Goal: Check status: Check status

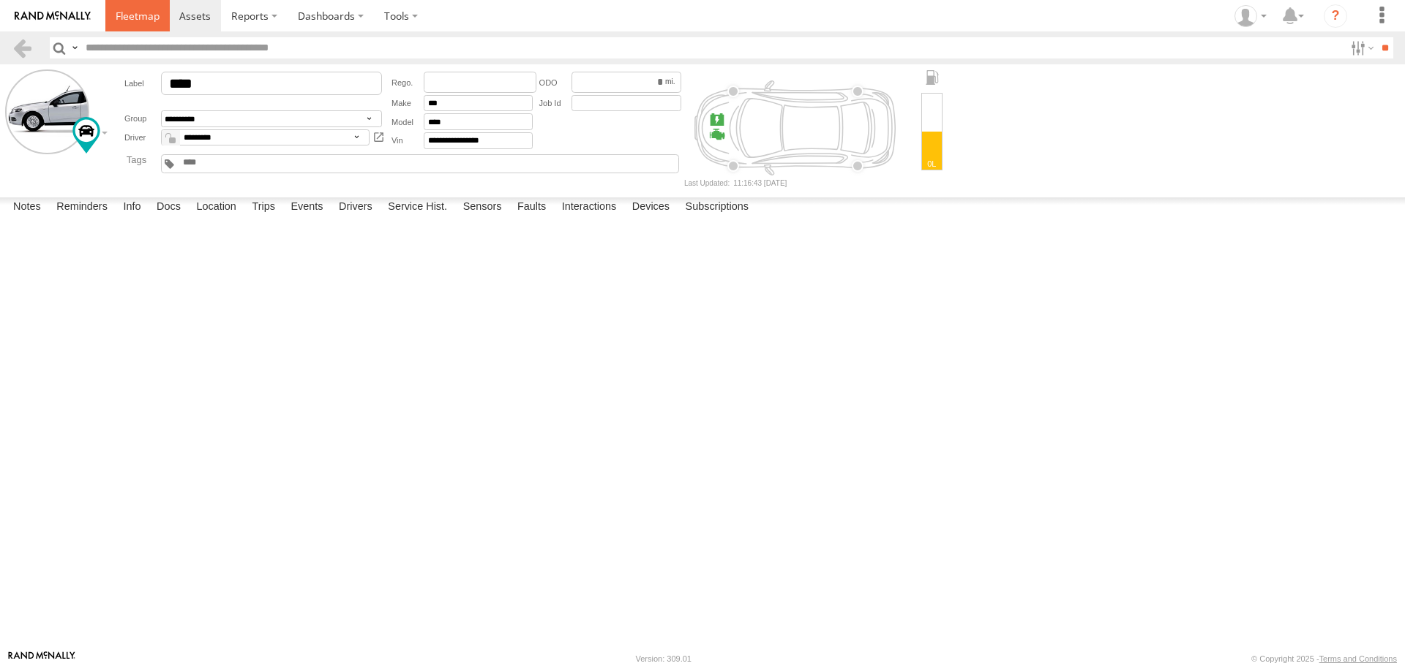
click at [144, 8] on link at bounding box center [137, 15] width 64 height 31
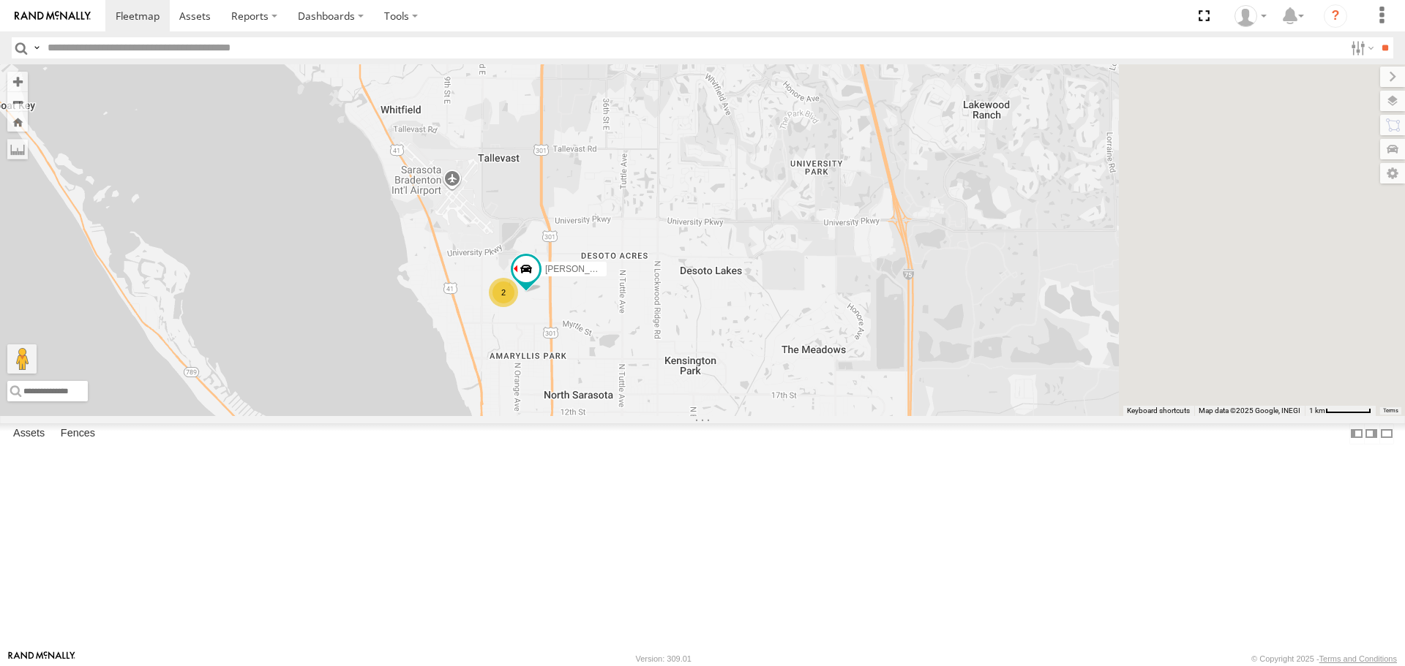
drag, startPoint x: 927, startPoint y: 393, endPoint x: 638, endPoint y: 257, distance: 319.4
click at [638, 257] on div "2 2 Robert" at bounding box center [702, 239] width 1405 height 351
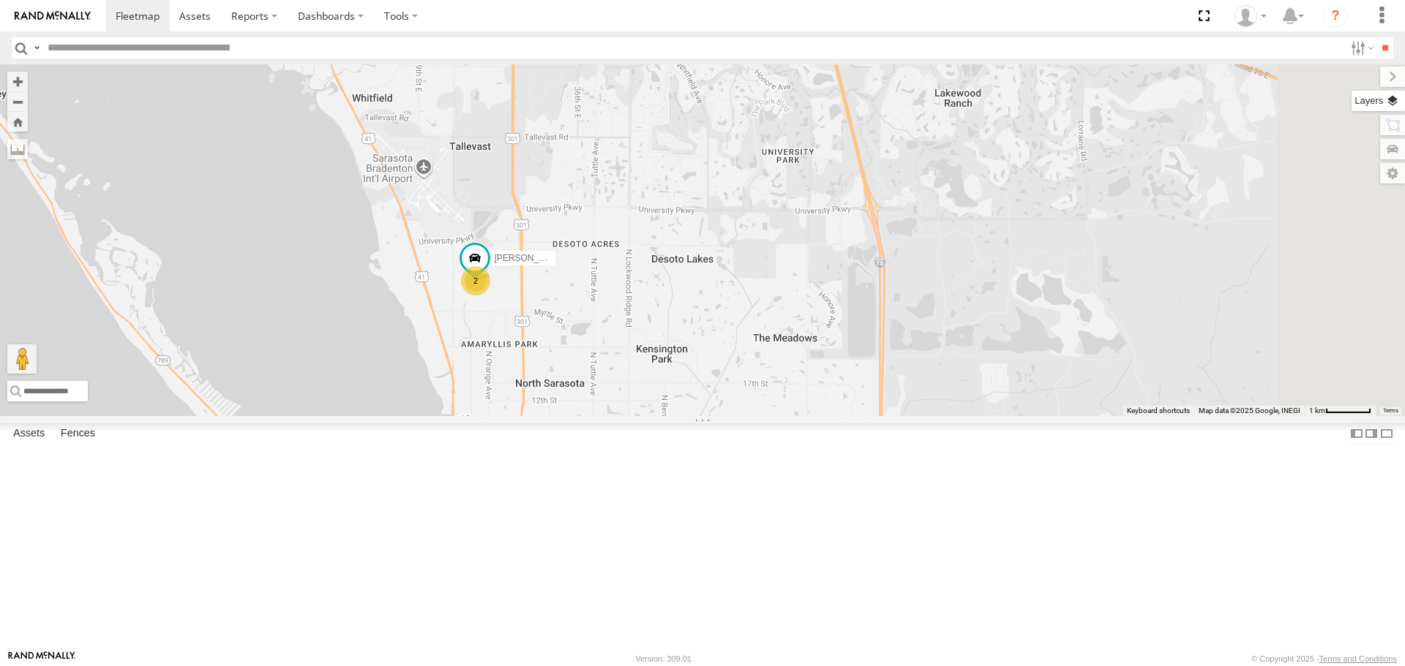
click at [1395, 100] on label at bounding box center [1377, 101] width 53 height 20
click at [0, 0] on span "Basemaps" at bounding box center [0, 0] width 0 height 0
click at [0, 0] on span "Roadmap" at bounding box center [0, 0] width 0 height 0
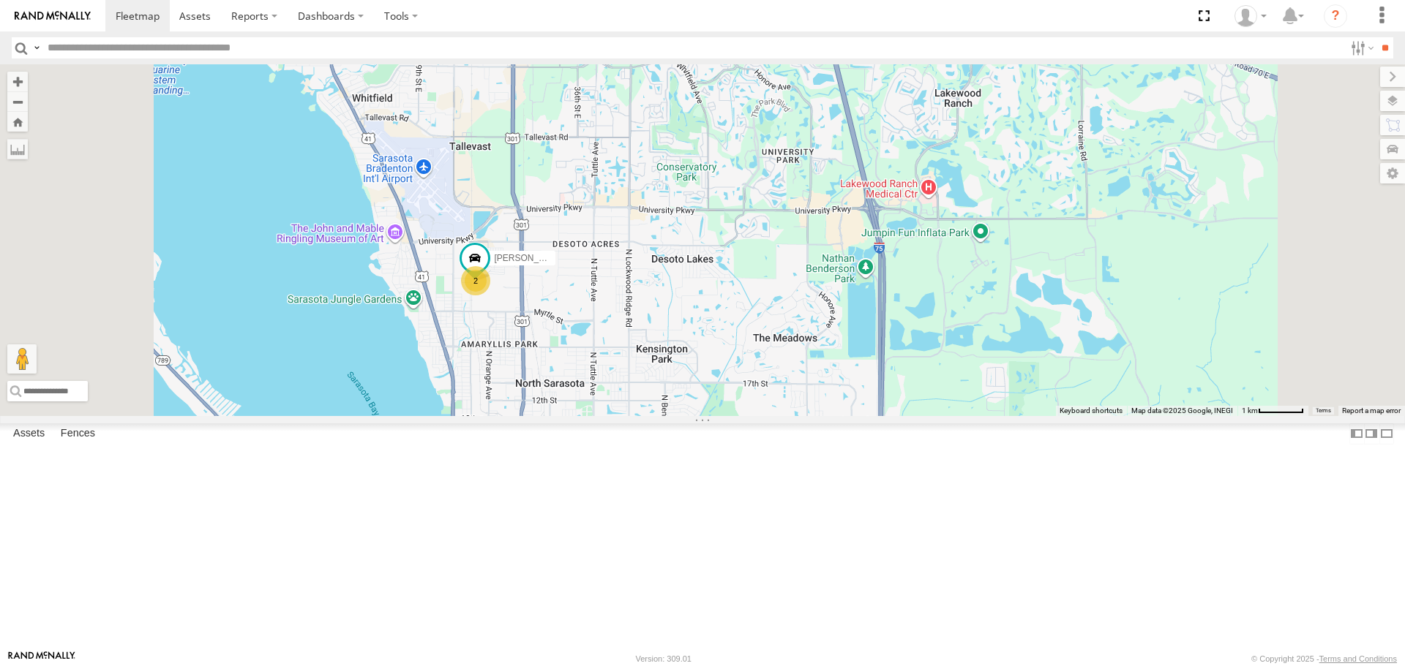
click at [0, 0] on span "Overlays" at bounding box center [0, 0] width 0 height 0
click at [0, 0] on span "Traffic" at bounding box center [0, 0] width 0 height 0
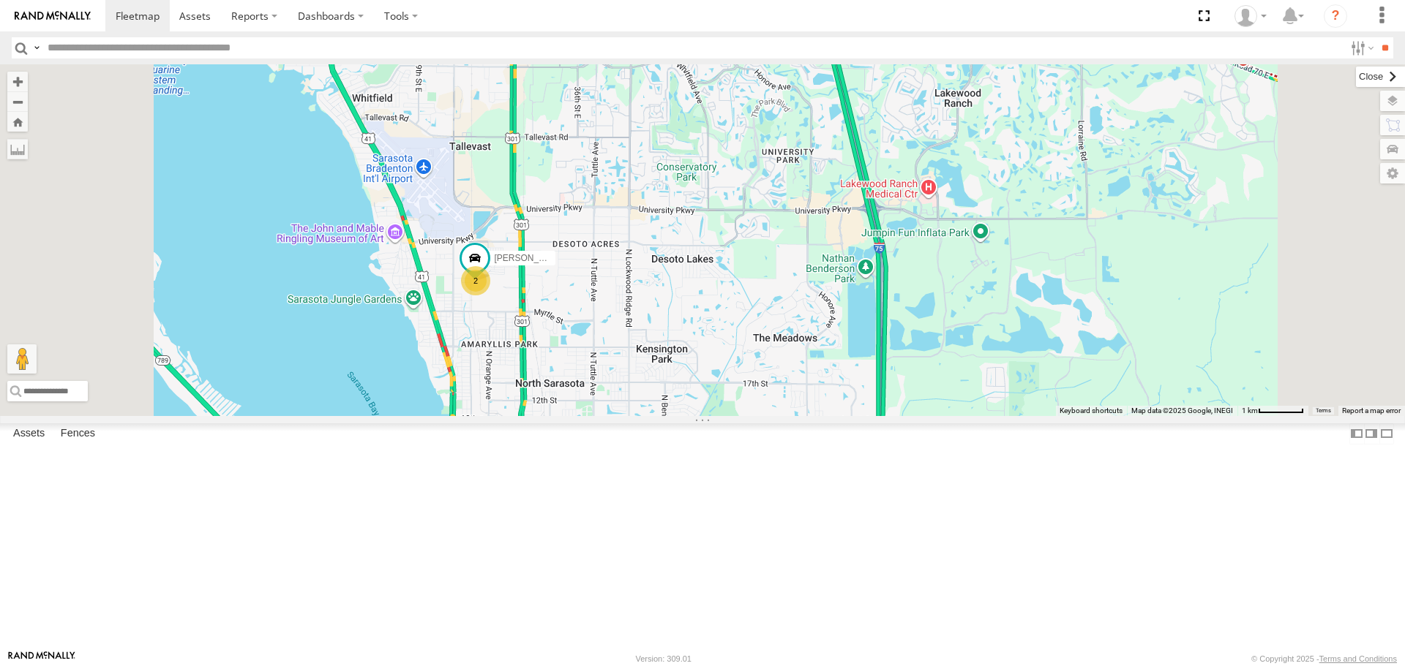
click at [1356, 78] on label at bounding box center [1380, 77] width 49 height 20
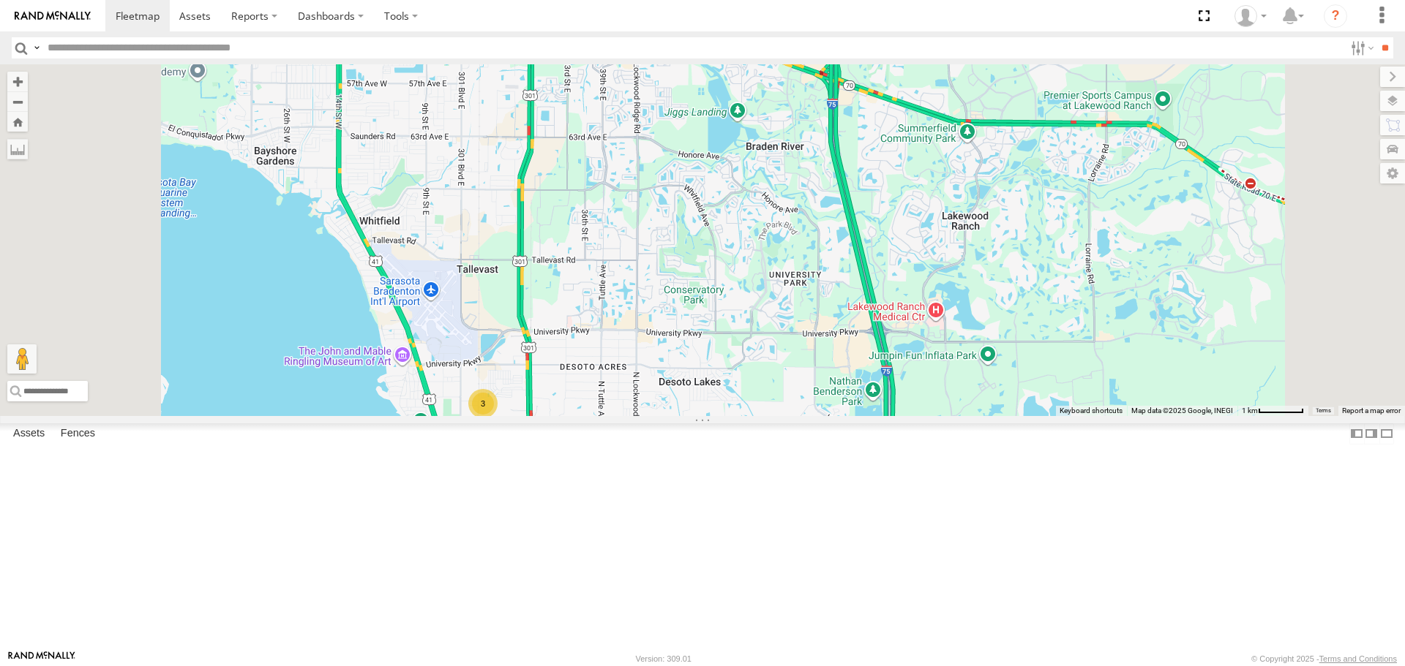
drag, startPoint x: 740, startPoint y: 328, endPoint x: 743, endPoint y: 473, distance: 145.6
click at [743, 416] on div "3 Transit" at bounding box center [702, 239] width 1405 height 351
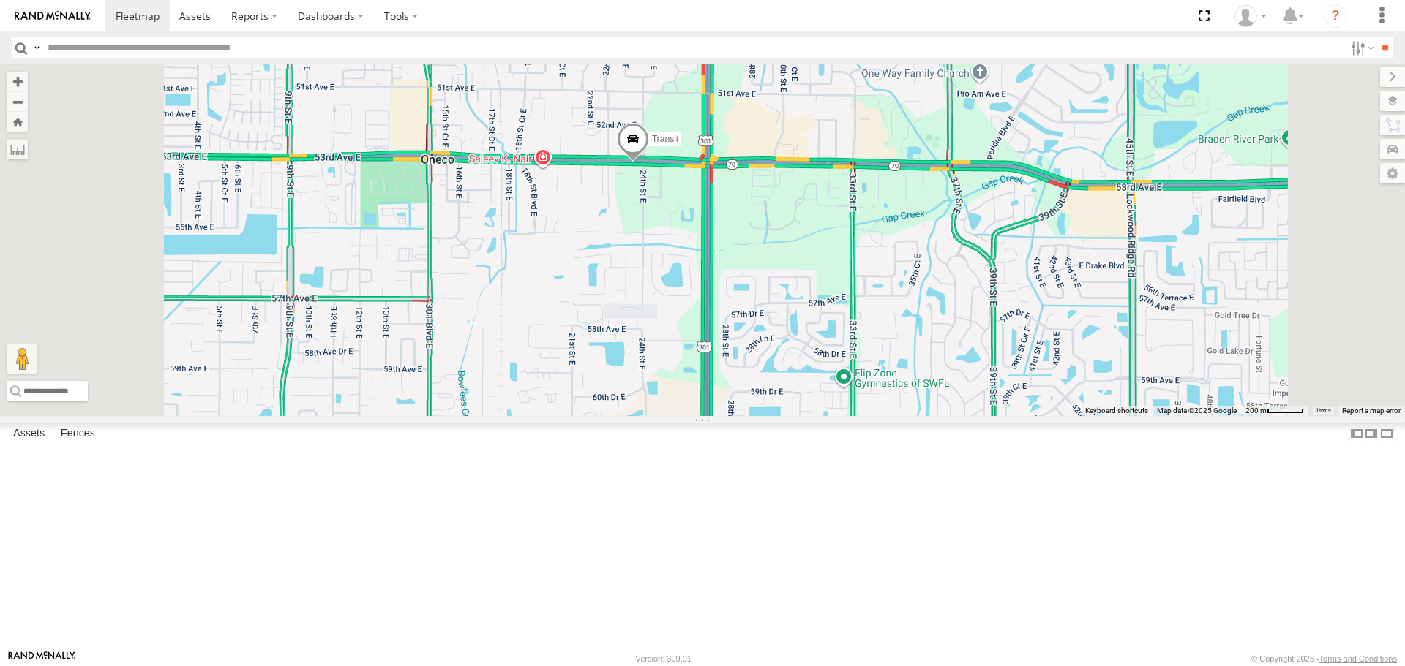
click at [649, 162] on span at bounding box center [633, 143] width 32 height 40
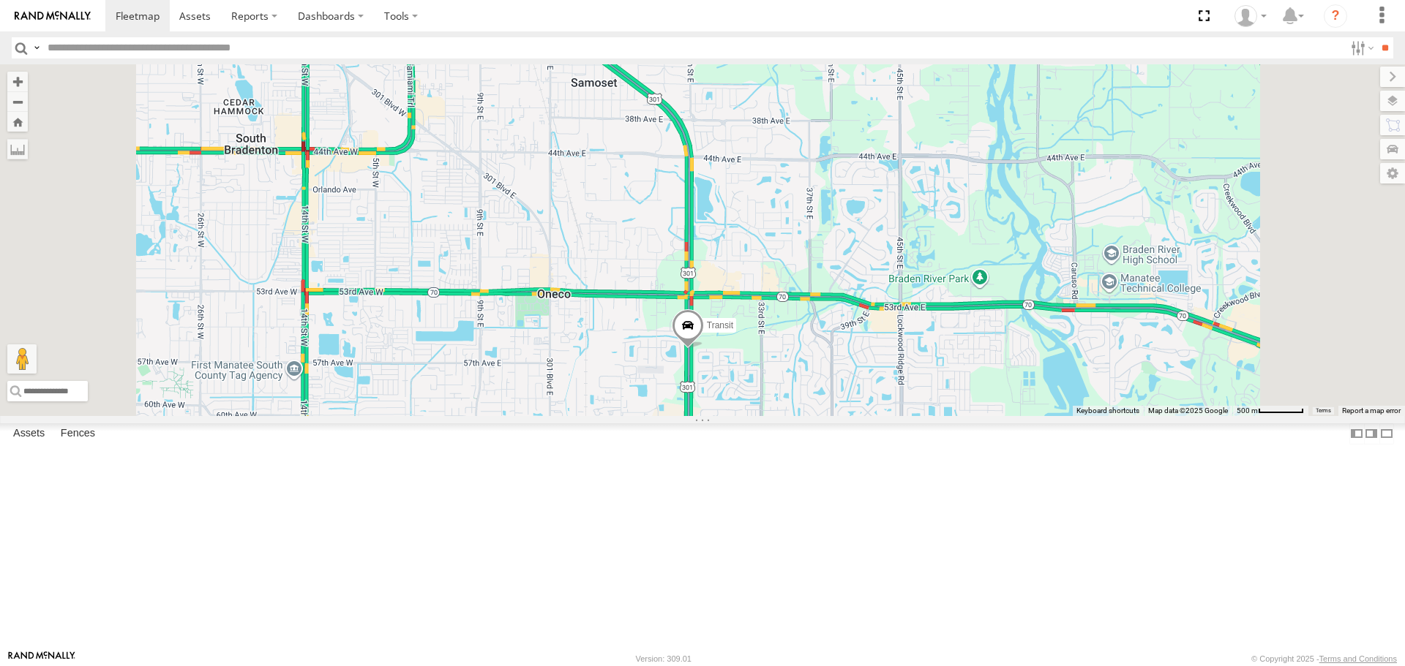
click at [0, 0] on link at bounding box center [0, 0] width 0 height 0
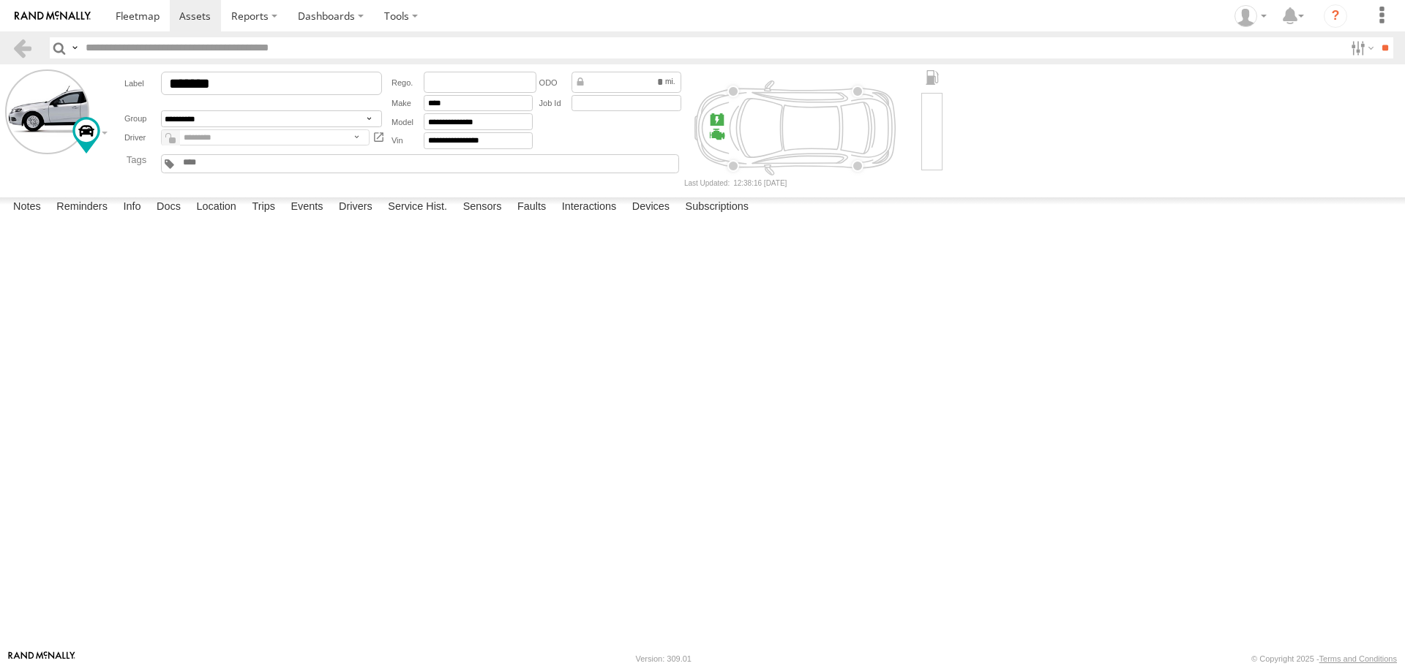
click at [0, 0] on label at bounding box center [0, 0] width 0 height 0
click at [0, 0] on button "Proceed" at bounding box center [0, 0] width 0 height 0
click at [137, 16] on span at bounding box center [138, 16] width 44 height 14
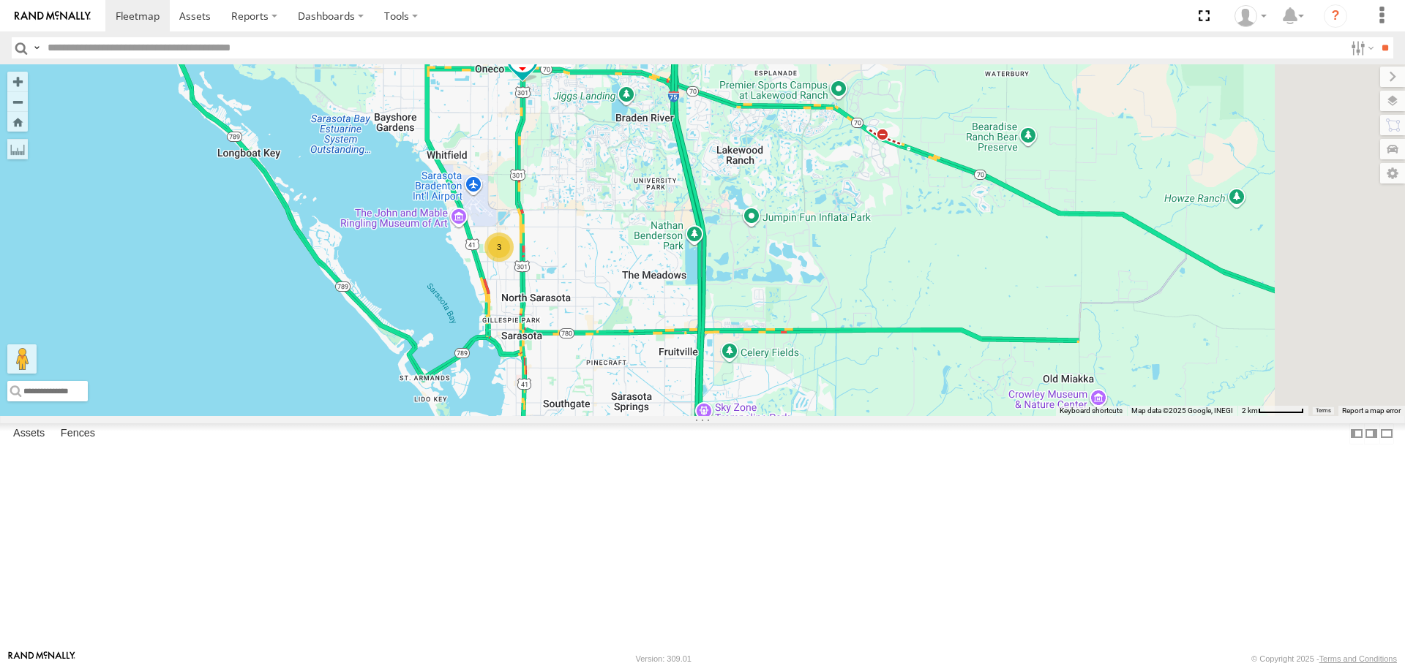
drag, startPoint x: 694, startPoint y: 328, endPoint x: 585, endPoint y: 429, distance: 147.5
click at [585, 416] on div "3 Robert Transit" at bounding box center [702, 239] width 1405 height 351
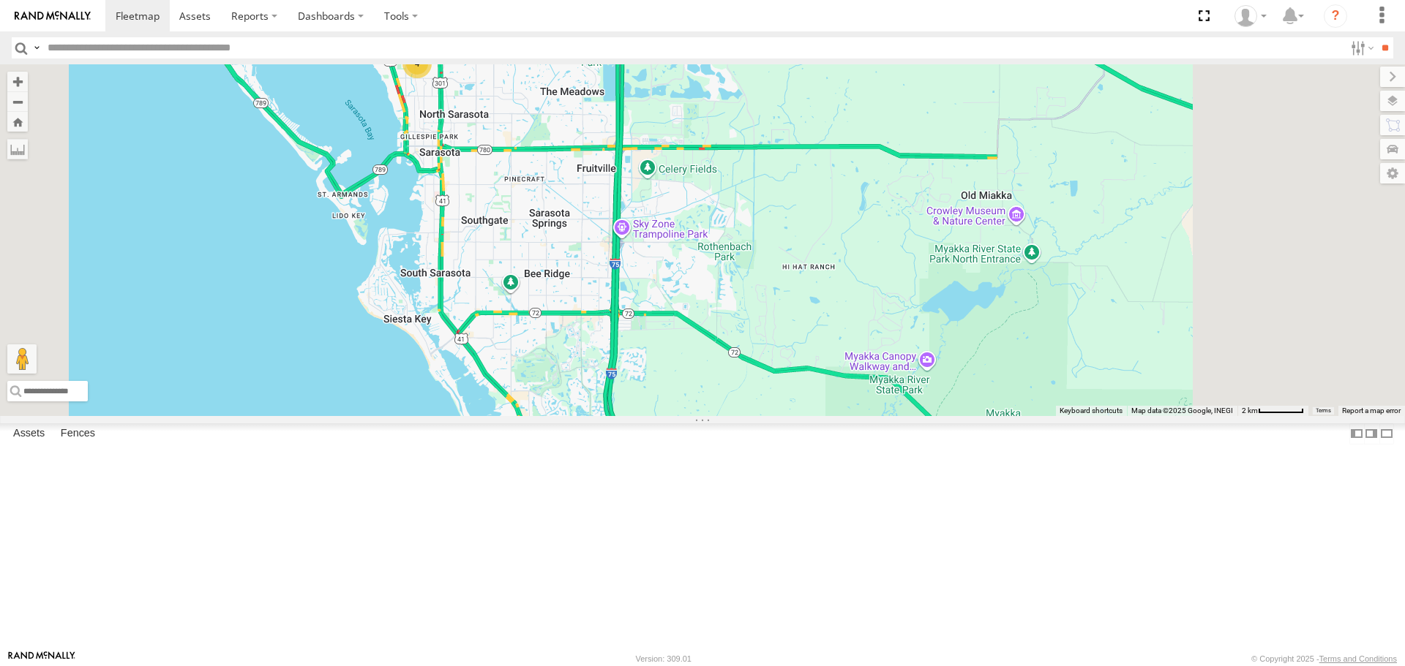
drag, startPoint x: 796, startPoint y: 421, endPoint x: 709, endPoint y: 292, distance: 155.4
click at [711, 293] on div "4" at bounding box center [702, 239] width 1405 height 351
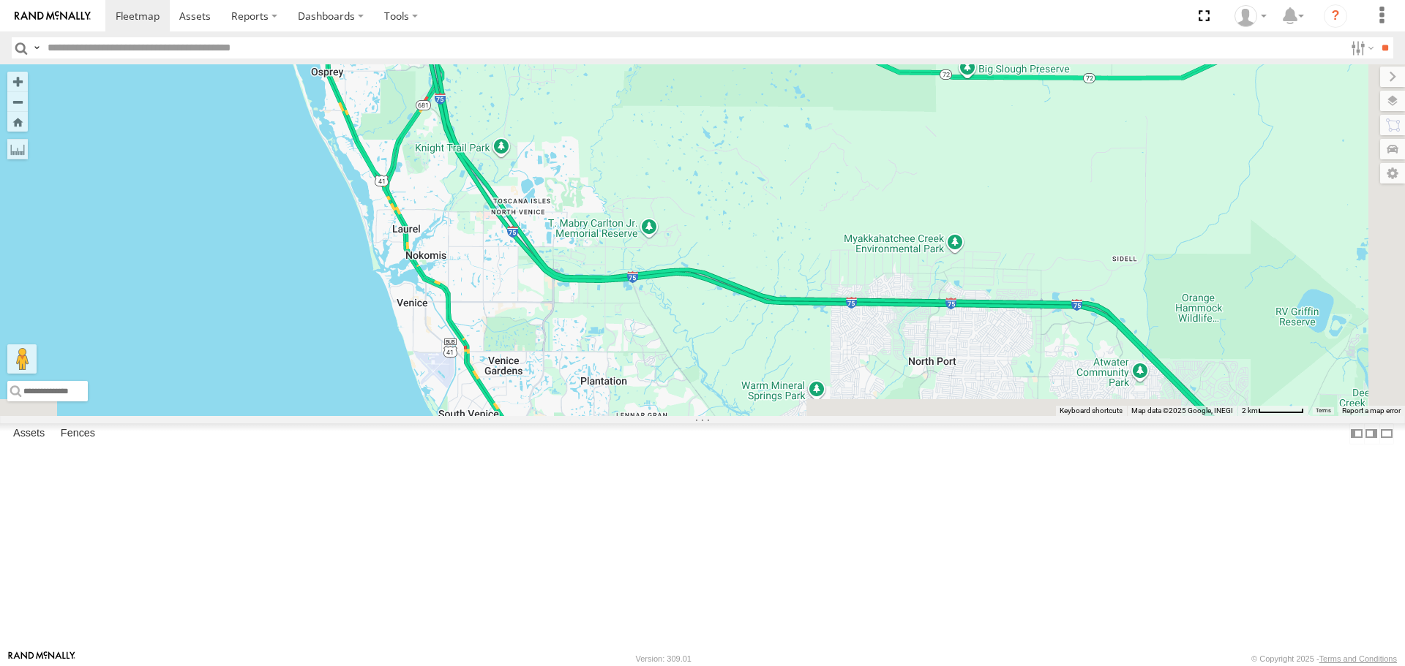
drag, startPoint x: 704, startPoint y: 271, endPoint x: 702, endPoint y: 175, distance: 95.8
click at [704, 184] on div "4" at bounding box center [702, 239] width 1405 height 351
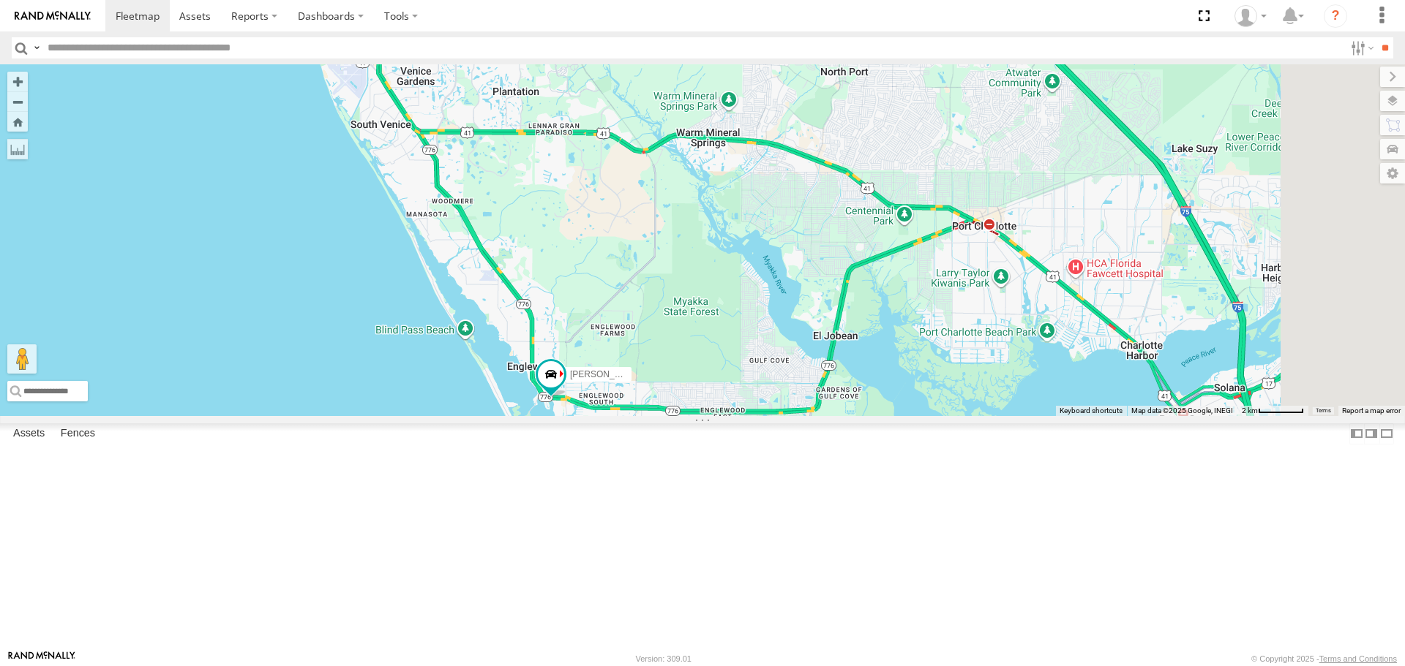
drag, startPoint x: 863, startPoint y: 320, endPoint x: 816, endPoint y: 406, distance: 98.2
click at [816, 406] on div "4 Robert" at bounding box center [702, 239] width 1405 height 351
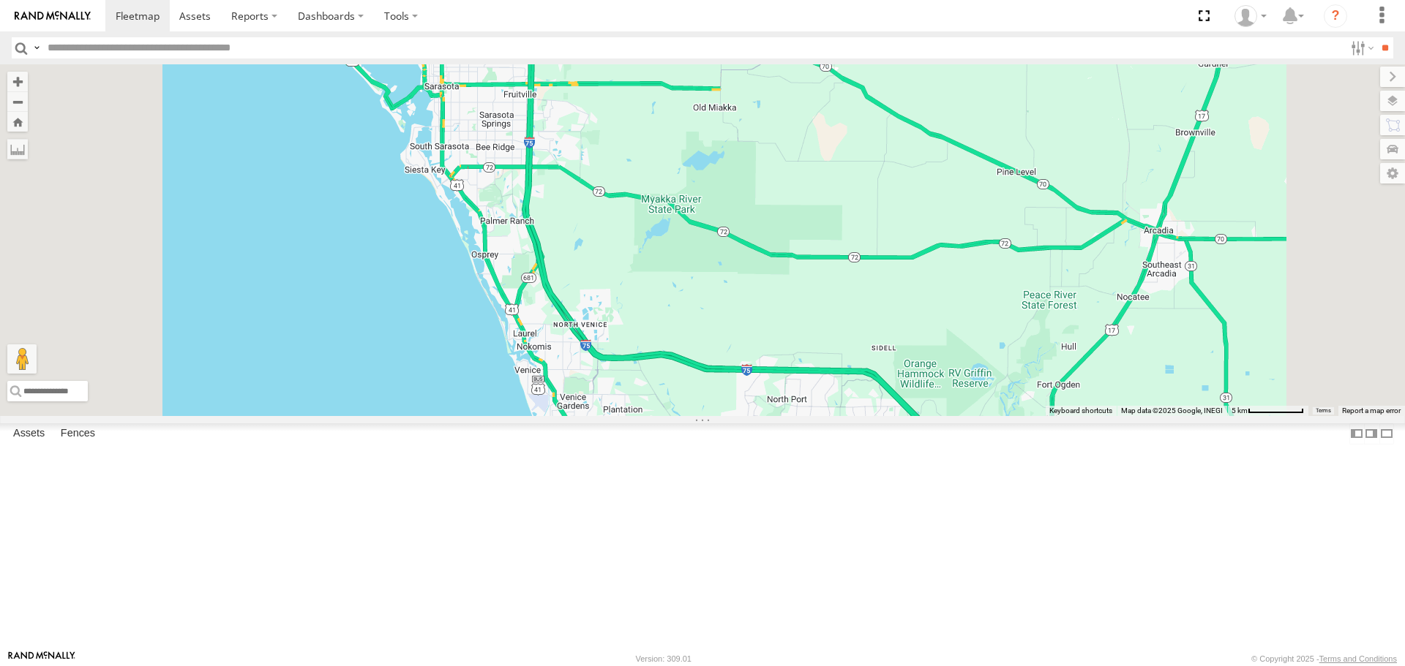
drag, startPoint x: 759, startPoint y: 179, endPoint x: 770, endPoint y: 374, distance: 194.9
click at [770, 374] on div "Robert" at bounding box center [702, 239] width 1405 height 351
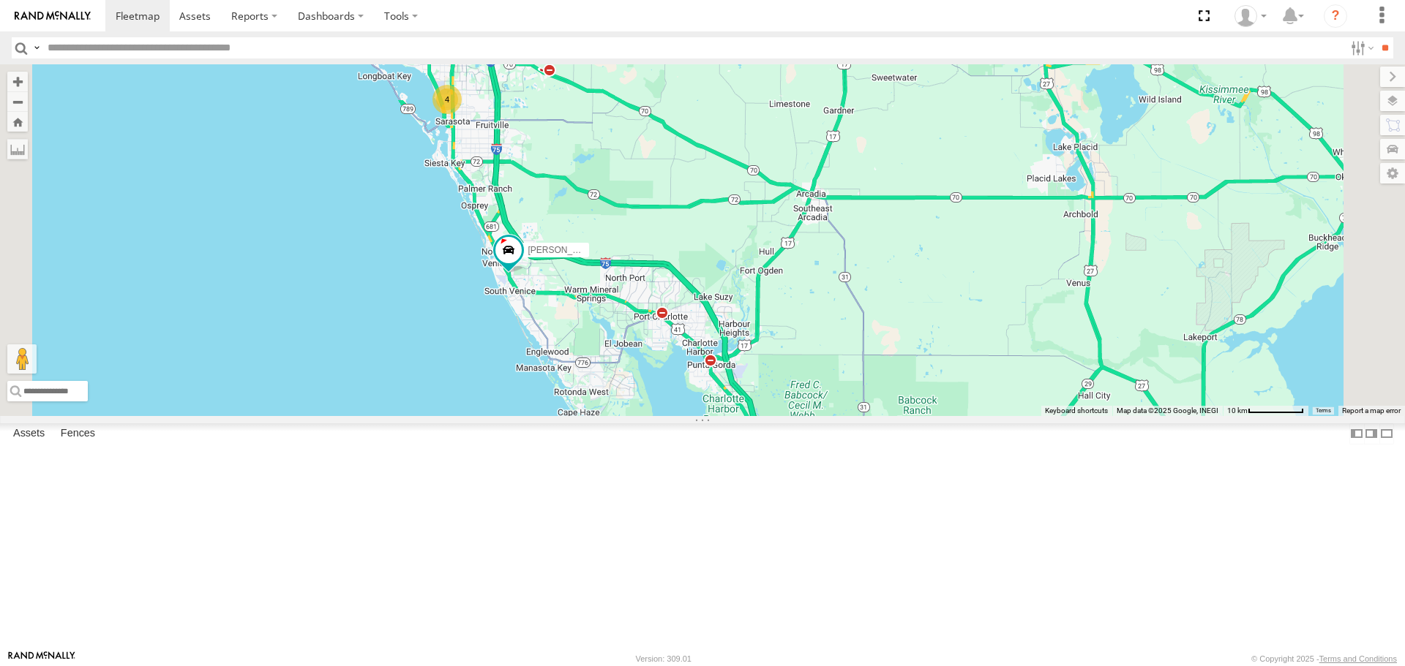
drag, startPoint x: 770, startPoint y: 459, endPoint x: 716, endPoint y: 405, distance: 76.0
click at [716, 405] on div "Robert 4" at bounding box center [702, 239] width 1405 height 351
